Goal: Information Seeking & Learning: Compare options

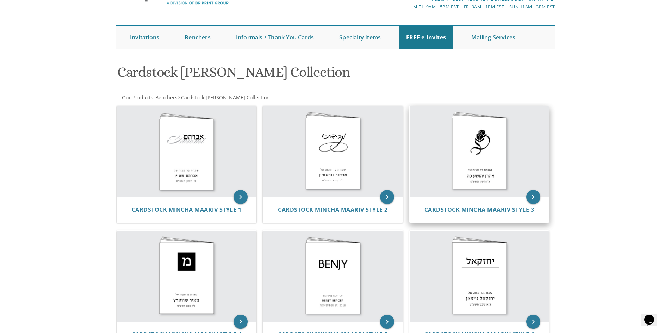
scroll to position [47, 0]
click at [484, 162] on img at bounding box center [479, 151] width 139 height 91
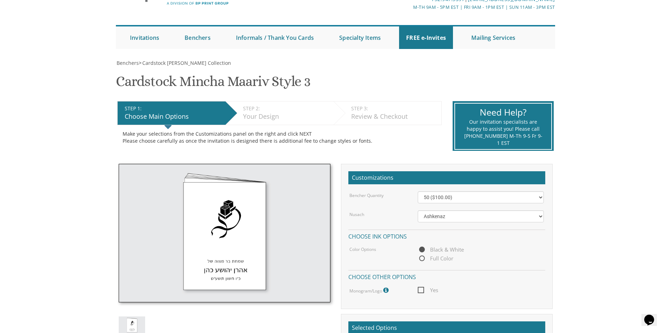
click at [425, 261] on span "Full Color" at bounding box center [436, 258] width 36 height 9
click at [422, 261] on input "Full Color" at bounding box center [420, 258] width 5 height 5
radio input "true"
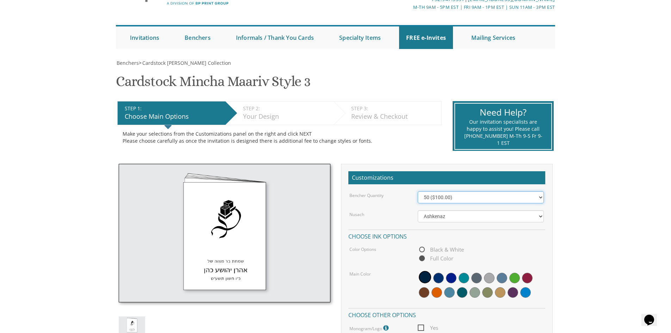
click at [488, 200] on select "50 ($100.00) 60 ($120.00) 70 ($140.00) 80 ($160.00) 90 ($180.00) 100 ($200.00) …" at bounding box center [481, 197] width 126 height 12
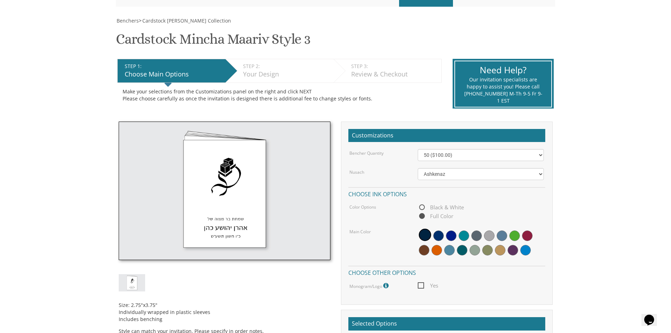
scroll to position [94, 0]
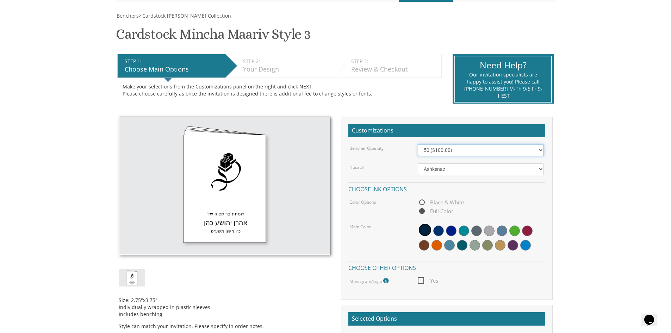
click at [446, 154] on select "50 ($100.00) 60 ($120.00) 70 ($140.00) 80 ($160.00) 90 ($180.00) 100 ($200.00) …" at bounding box center [481, 150] width 126 height 12
select select "60"
click at [418, 144] on select "50 ($100.00) 60 ($120.00) 70 ($140.00) 80 ($160.00) 90 ($180.00) 100 ($200.00) …" at bounding box center [481, 150] width 126 height 12
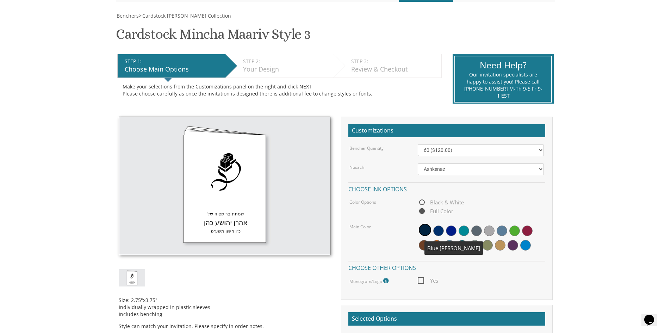
click at [439, 231] on span at bounding box center [438, 230] width 11 height 11
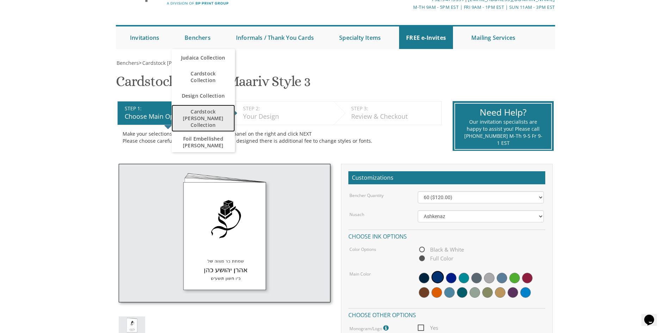
click at [217, 112] on span "Cardstock [PERSON_NAME] Collection" at bounding box center [203, 118] width 49 height 27
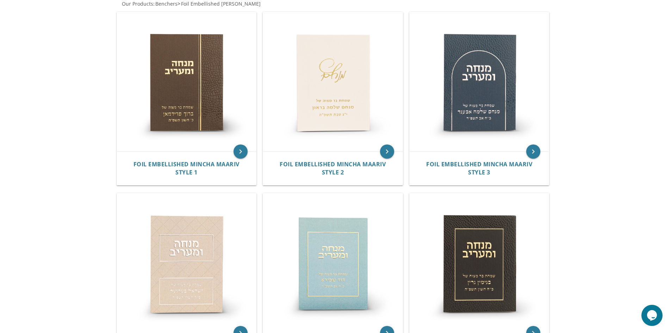
scroll to position [94, 0]
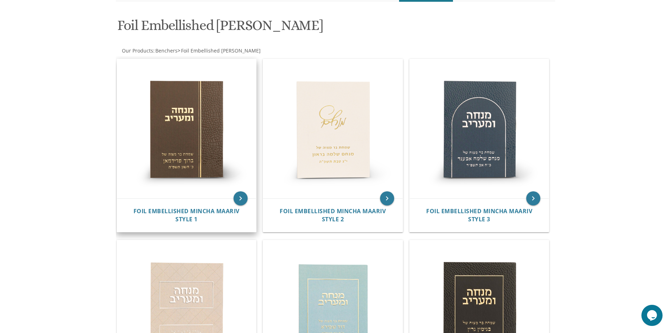
click at [147, 133] on img at bounding box center [186, 128] width 139 height 139
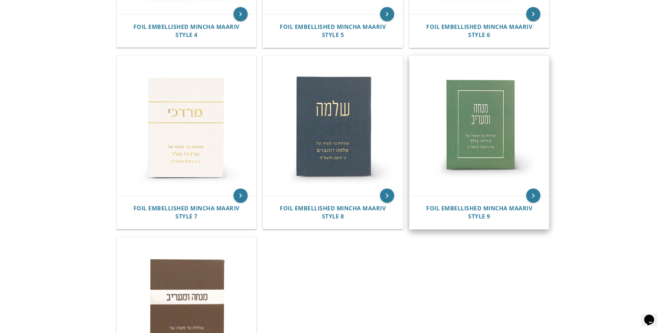
scroll to position [517, 0]
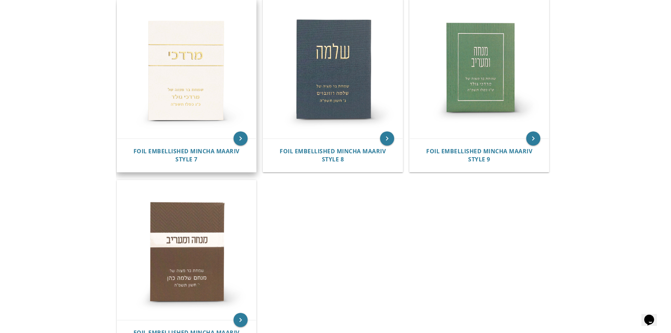
click at [176, 72] on img at bounding box center [186, 68] width 139 height 139
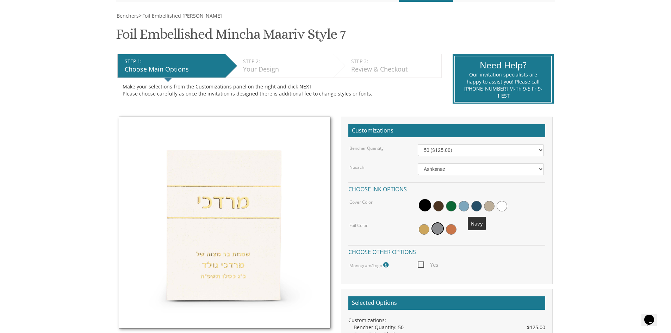
click at [477, 205] on span at bounding box center [476, 206] width 11 height 11
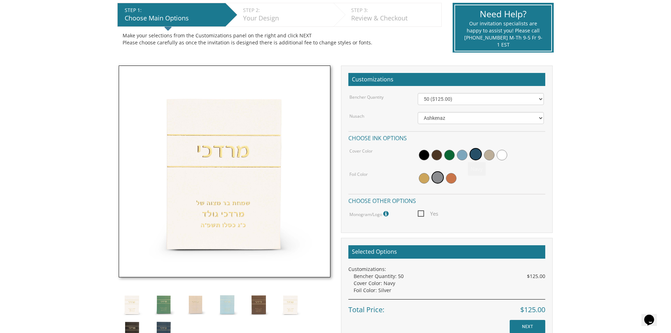
scroll to position [188, 0]
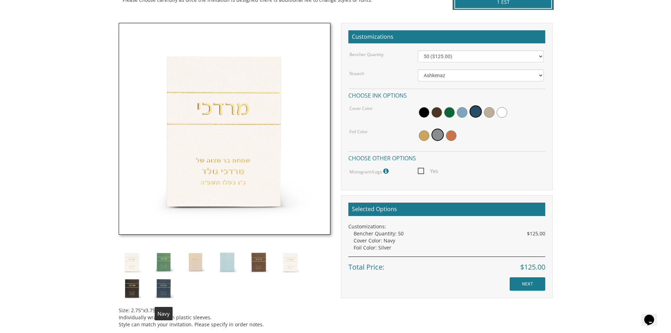
click at [166, 290] on img at bounding box center [163, 288] width 26 height 26
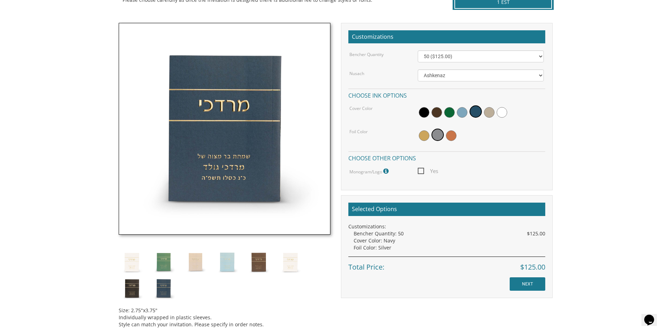
click at [228, 124] on img at bounding box center [225, 129] width 212 height 212
click at [466, 61] on select "50 ($125.00) 60 ($150.00) 70 ($175.00) 80 ($200.00) 90 ($225.00) 100 ($250.00) …" at bounding box center [481, 56] width 126 height 12
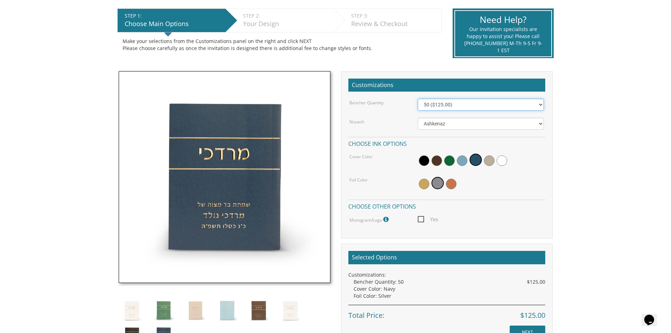
scroll to position [47, 0]
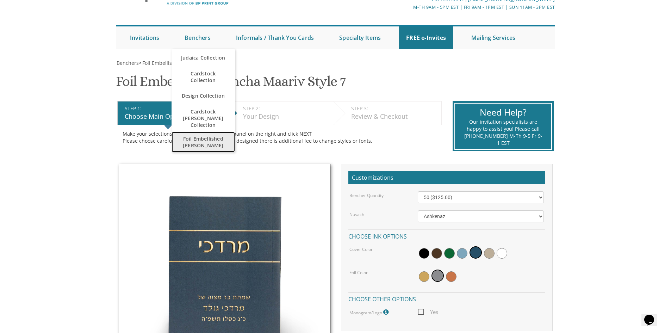
click at [201, 133] on span "Foil Embellished [PERSON_NAME]" at bounding box center [203, 142] width 49 height 20
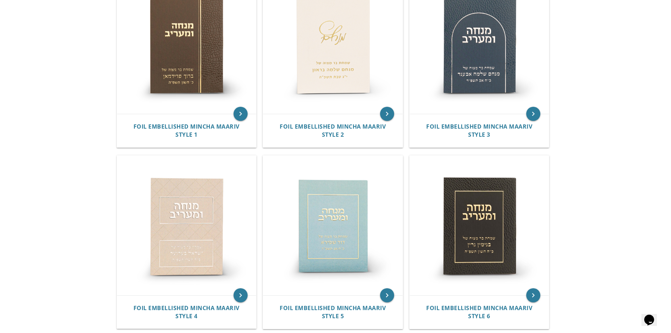
scroll to position [141, 0]
